Goal: Task Accomplishment & Management: Manage account settings

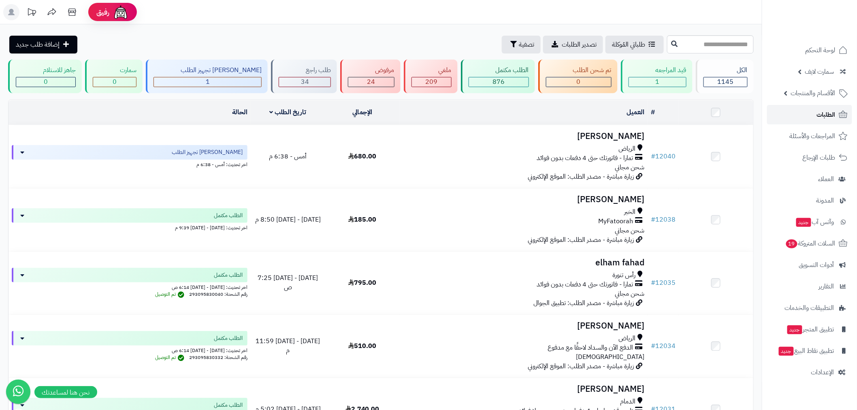
click at [826, 115] on span "الطلبات" at bounding box center [826, 114] width 19 height 11
click at [819, 118] on span "الطلبات" at bounding box center [826, 114] width 19 height 11
click at [821, 118] on span "الطلبات" at bounding box center [826, 114] width 19 height 11
click at [814, 114] on link "الطلبات" at bounding box center [809, 114] width 85 height 19
click at [822, 119] on span "الطلبات" at bounding box center [826, 114] width 19 height 11
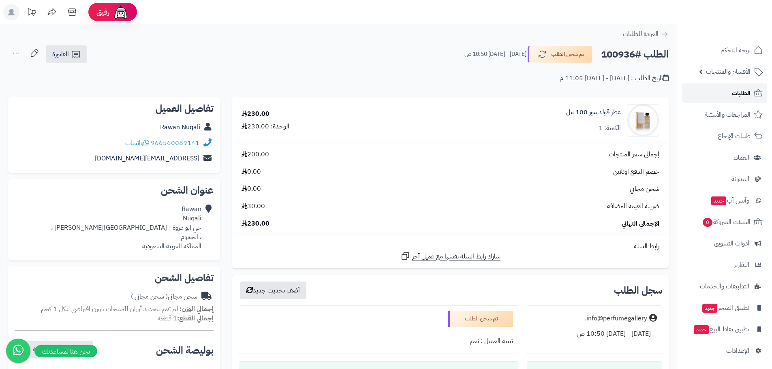
click at [734, 95] on span "الطلبات" at bounding box center [741, 93] width 19 height 11
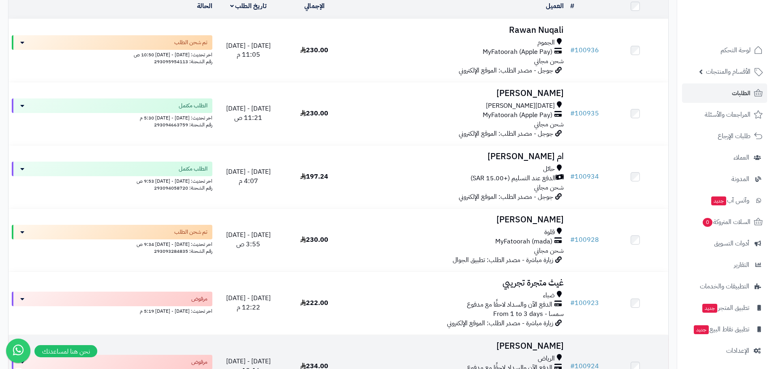
scroll to position [189, 0]
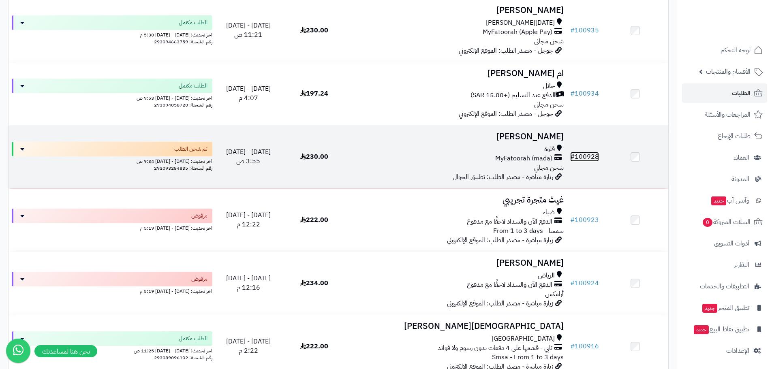
click at [590, 156] on link "# 100928" at bounding box center [584, 157] width 29 height 10
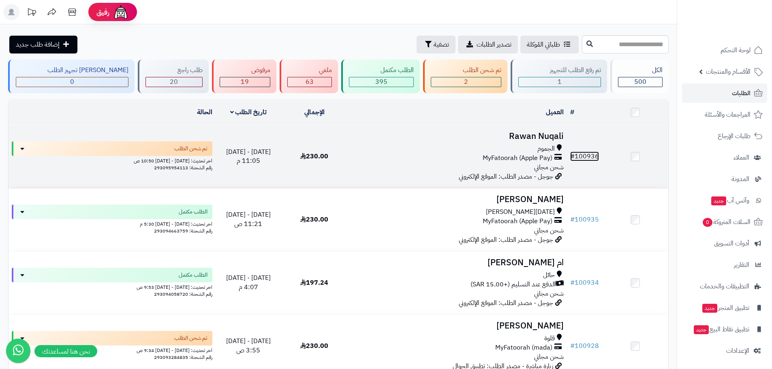
click at [592, 153] on link "# 100936" at bounding box center [584, 157] width 29 height 10
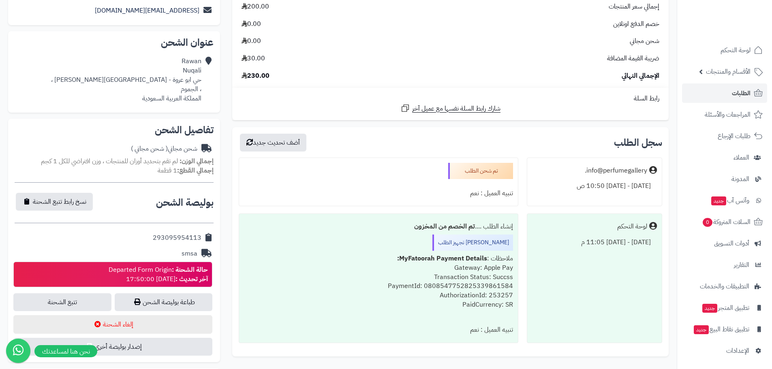
scroll to position [189, 0]
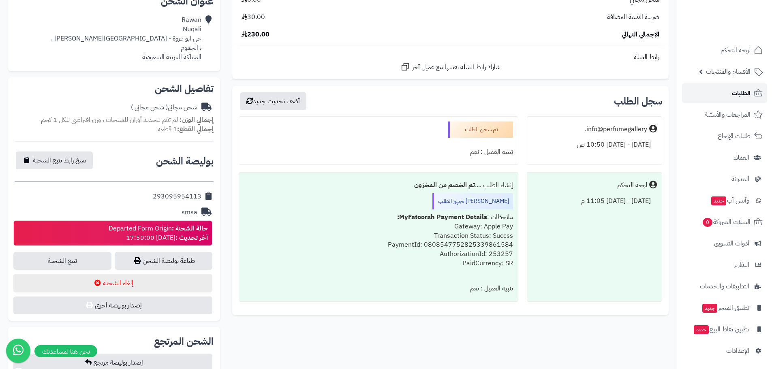
click at [722, 100] on link "الطلبات" at bounding box center [724, 92] width 85 height 19
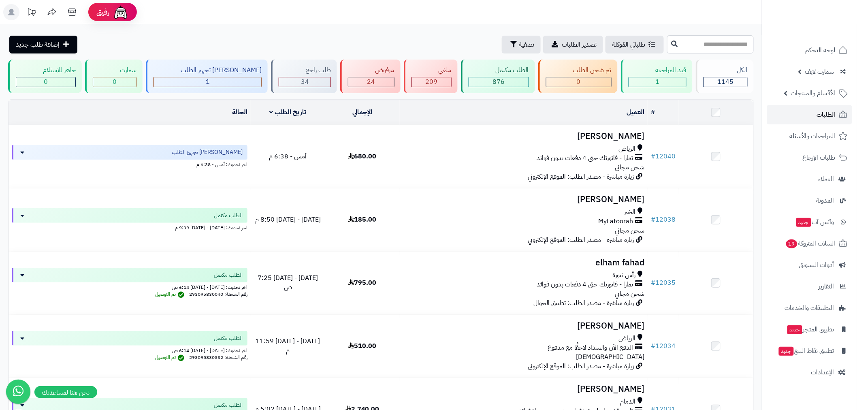
click at [824, 120] on span "الطلبات" at bounding box center [826, 114] width 19 height 11
click at [819, 114] on span "الطلبات" at bounding box center [826, 114] width 19 height 11
click at [817, 112] on span "الطلبات" at bounding box center [826, 114] width 19 height 11
click at [818, 116] on span "الطلبات" at bounding box center [826, 114] width 19 height 11
